Goal: Task Accomplishment & Management: Complete application form

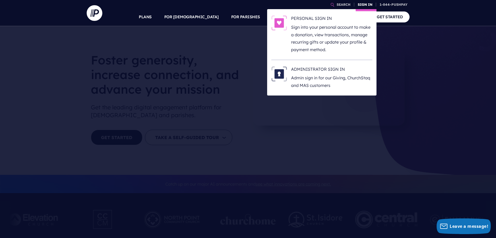
click at [367, 4] on link "SIGN IN" at bounding box center [365, 4] width 19 height 9
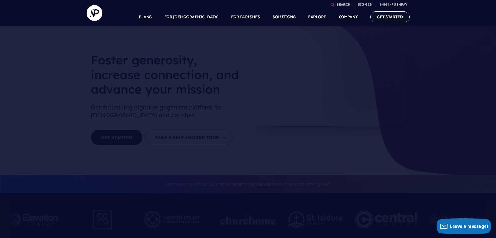
click at [391, 17] on link "GET STARTED" at bounding box center [389, 16] width 39 height 11
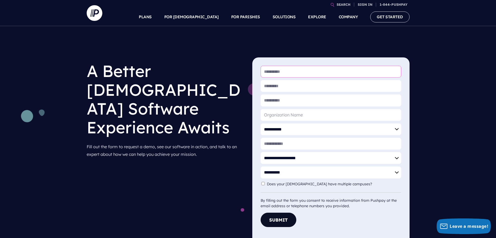
click at [306, 73] on input "* First Name" at bounding box center [331, 72] width 141 height 12
